Goal: Obtain resource: Download file/media

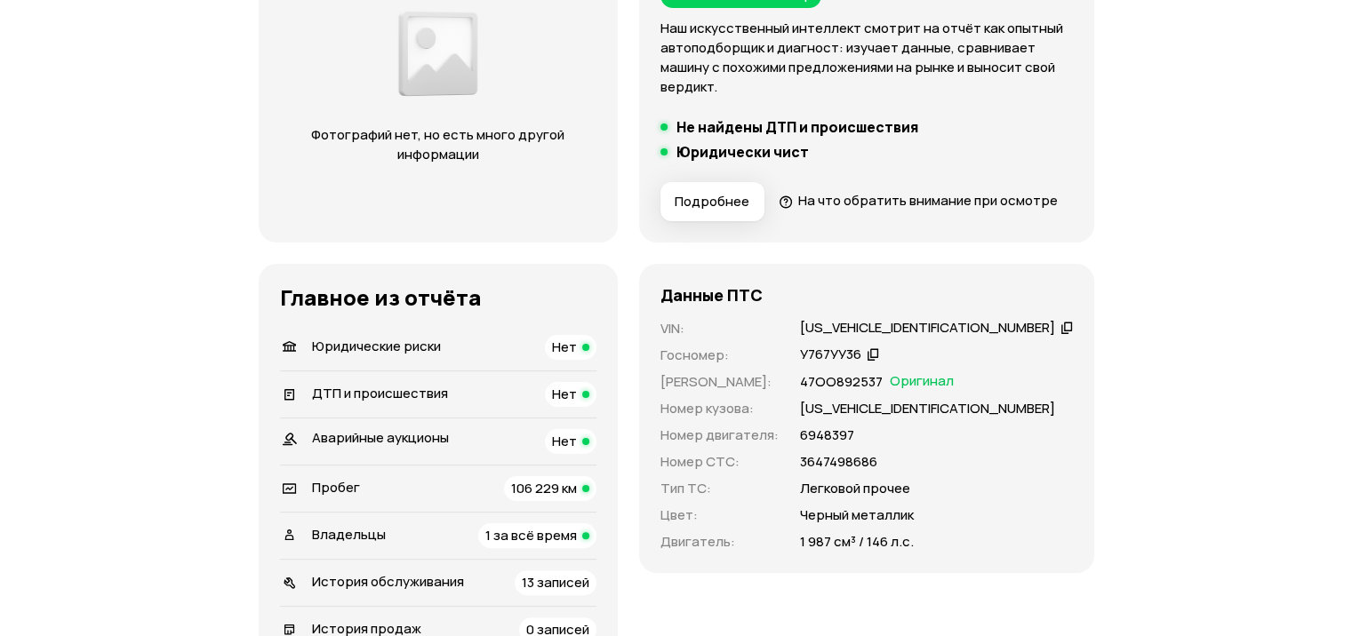
scroll to position [355, 0]
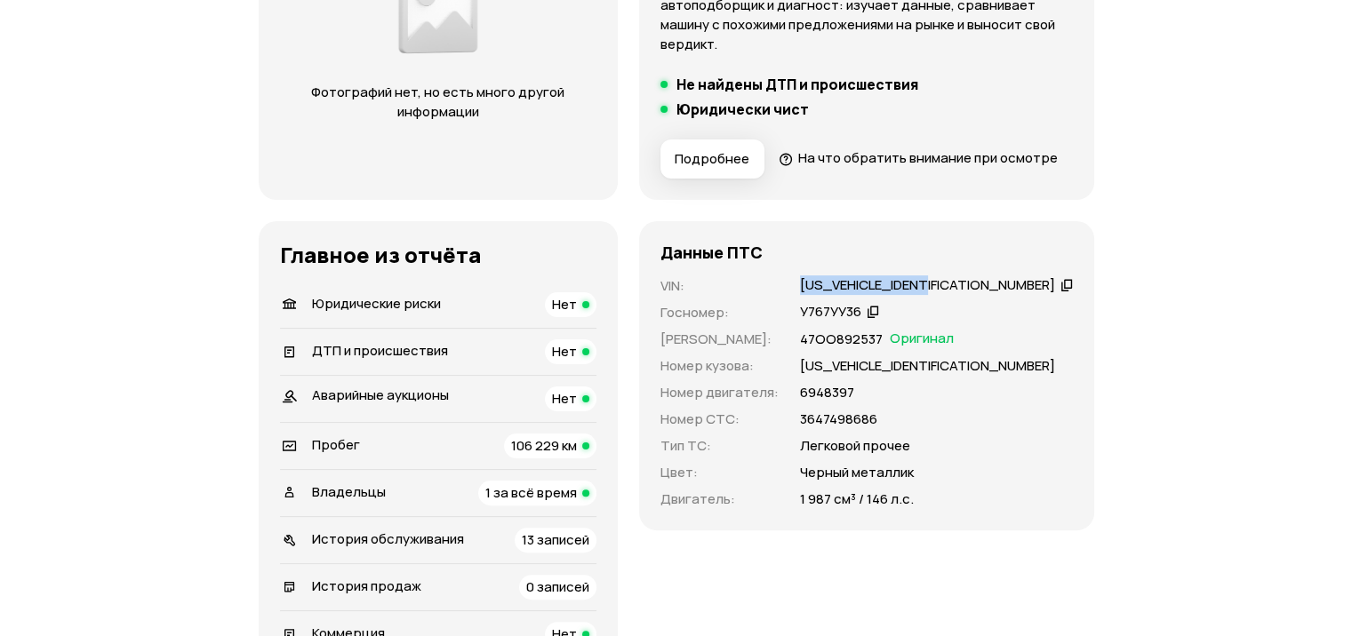
drag, startPoint x: 835, startPoint y: 316, endPoint x: 980, endPoint y: 316, distance: 144.9
click at [980, 316] on div "VIN : [US_VEHICLE_IDENTIFICATION_NUMBER]   Госномер : У767УУ36   Номер ПТС : 47…" at bounding box center [866, 392] width 412 height 233
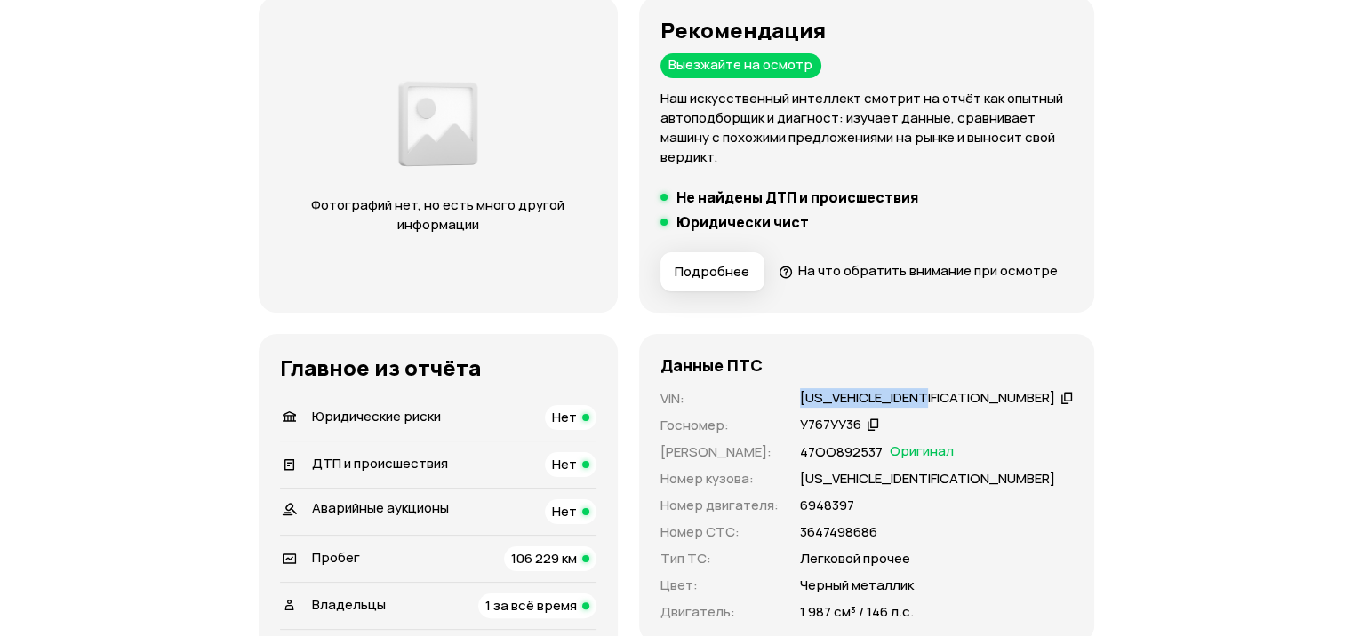
scroll to position [267, 0]
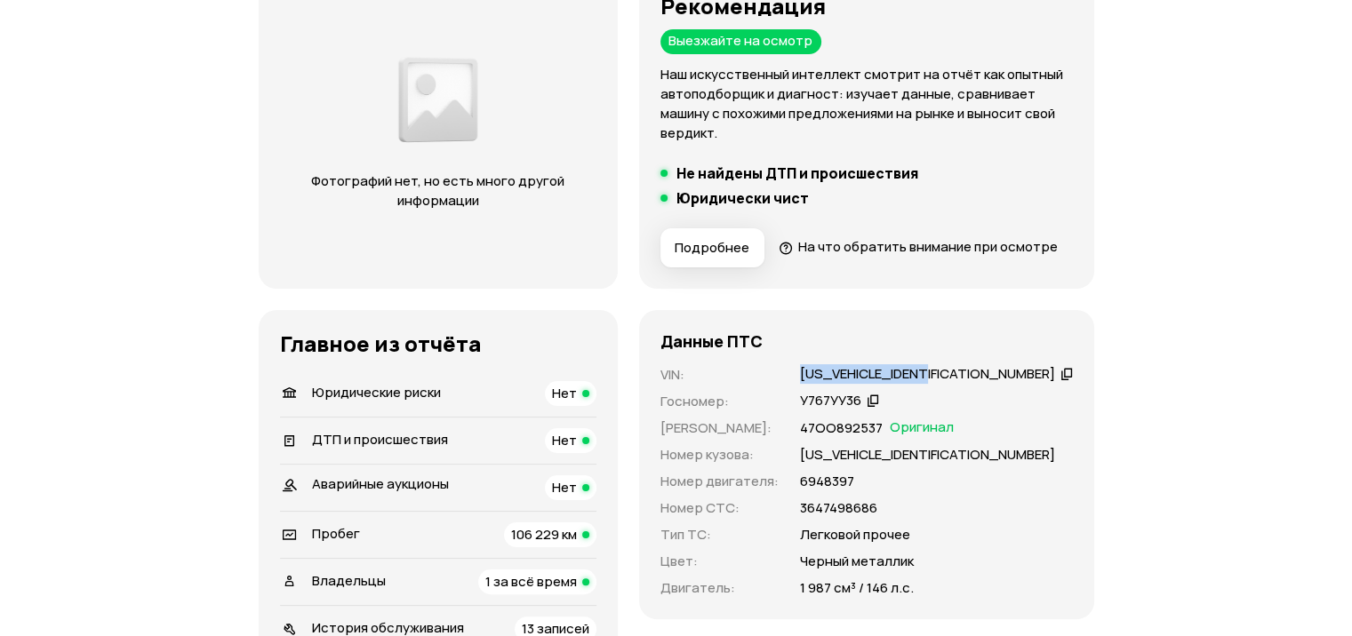
click at [980, 384] on div "XW7RDREV10S005516" at bounding box center [927, 374] width 255 height 19
drag, startPoint x: 843, startPoint y: 399, endPoint x: 979, endPoint y: 410, distance: 136.4
click at [979, 384] on div "XW7RDREV10S005516" at bounding box center [936, 374] width 278 height 19
copy div "XW7RDREV10S005516"
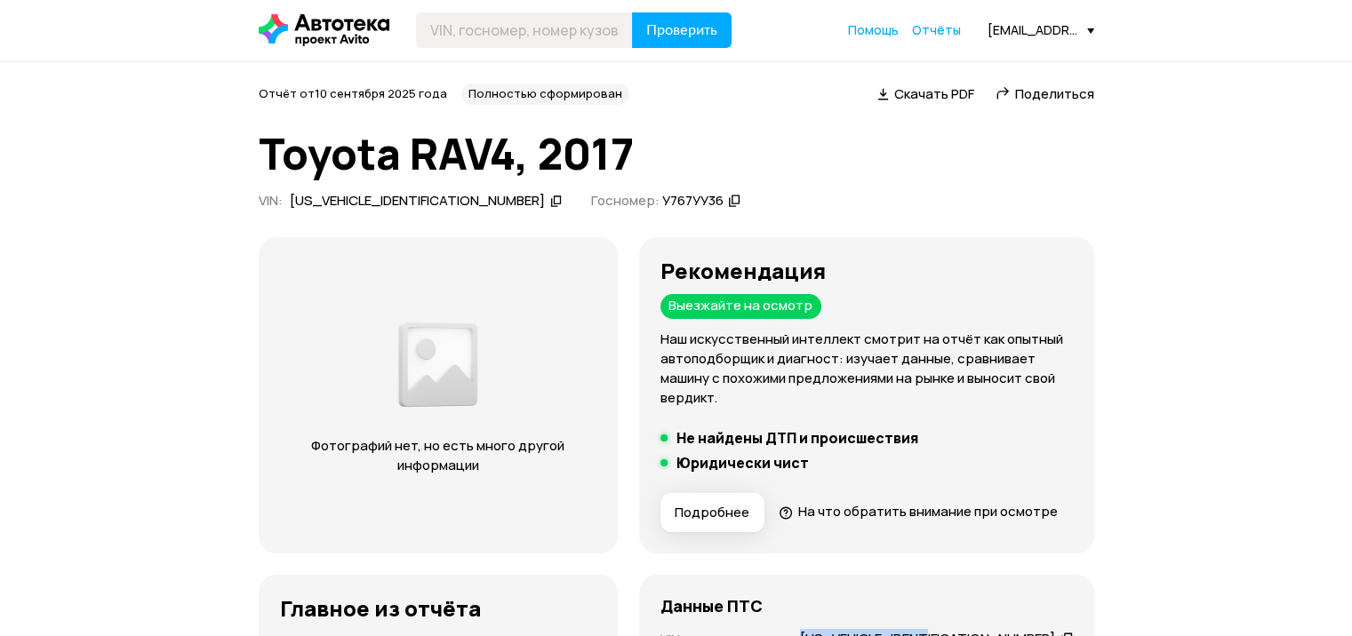
scroll to position [0, 0]
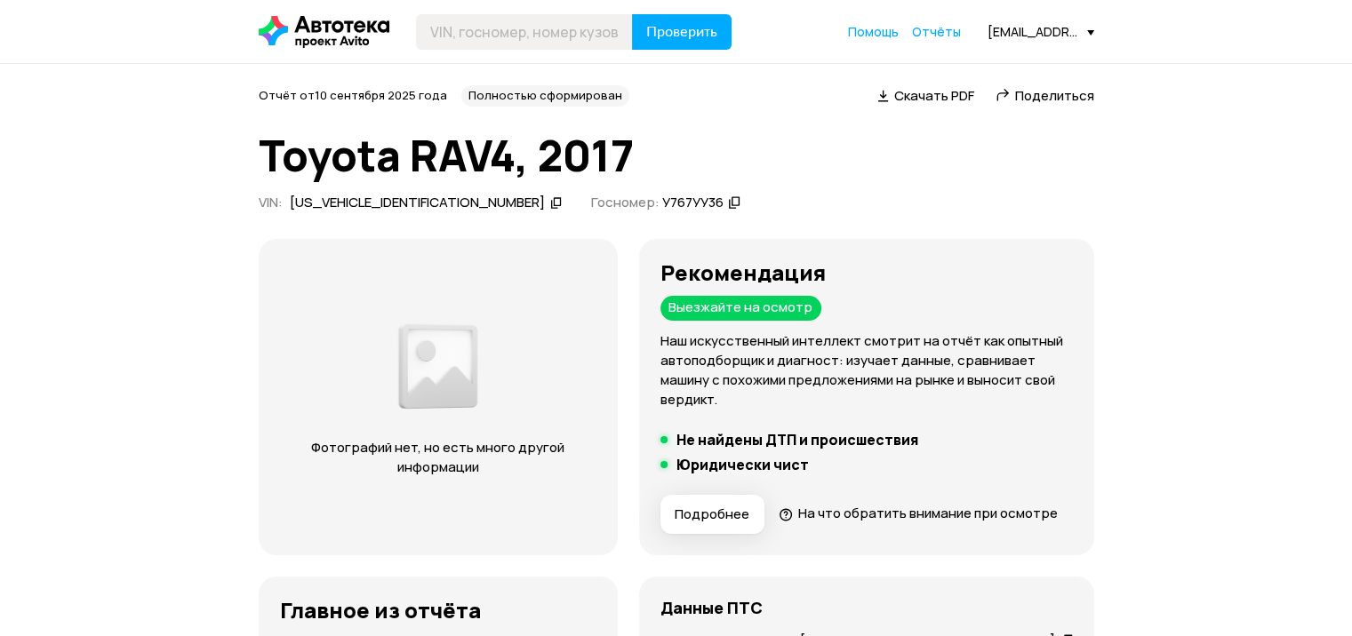
click at [902, 96] on span "Скачать PDF" at bounding box center [934, 95] width 80 height 19
